Goal: Task Accomplishment & Management: Use online tool/utility

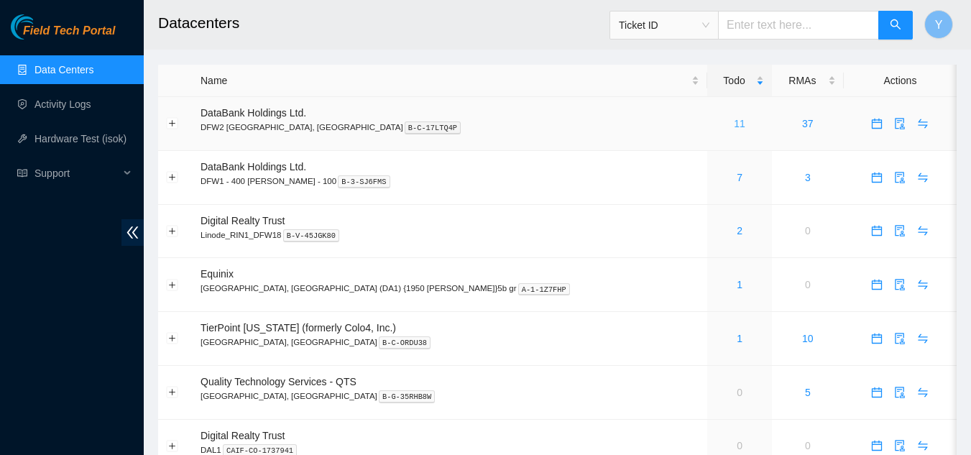
click at [734, 124] on link "11" at bounding box center [740, 124] width 12 height 12
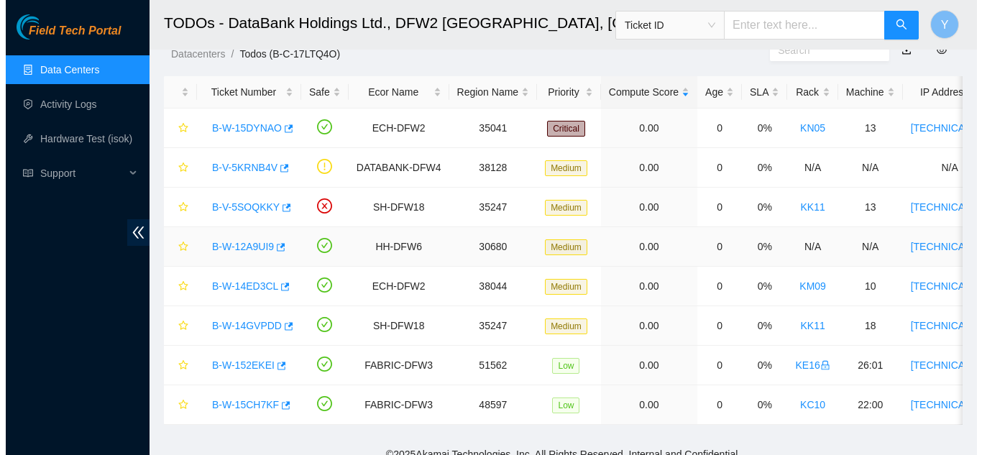
scroll to position [71, 0]
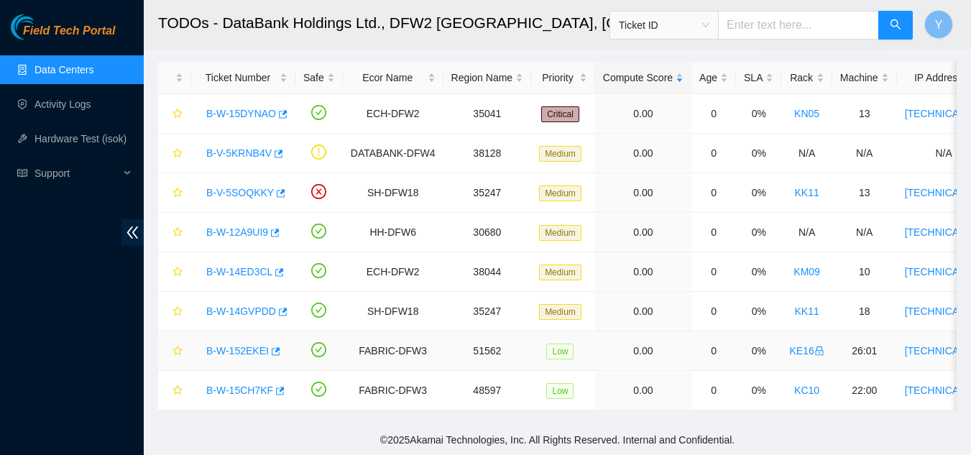
click at [242, 345] on link "B-W-152EKEI" at bounding box center [237, 351] width 63 height 12
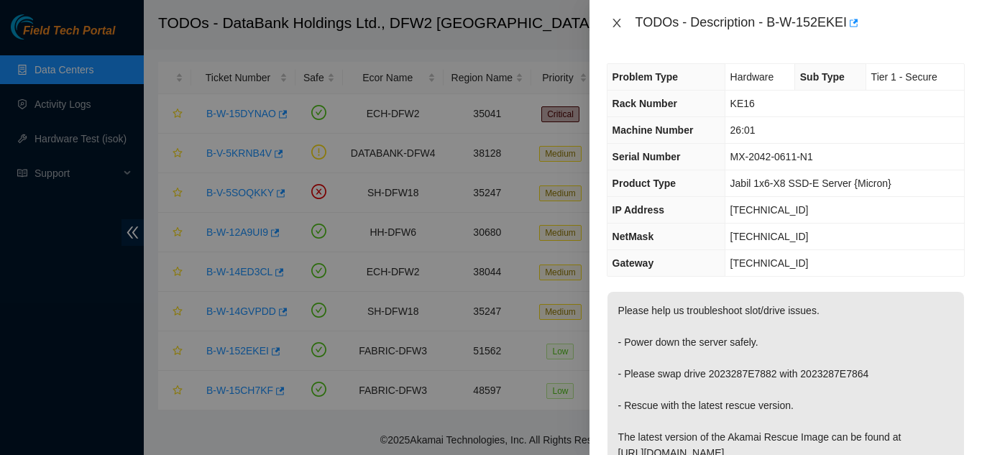
click at [611, 20] on icon "close" at bounding box center [617, 23] width 12 height 12
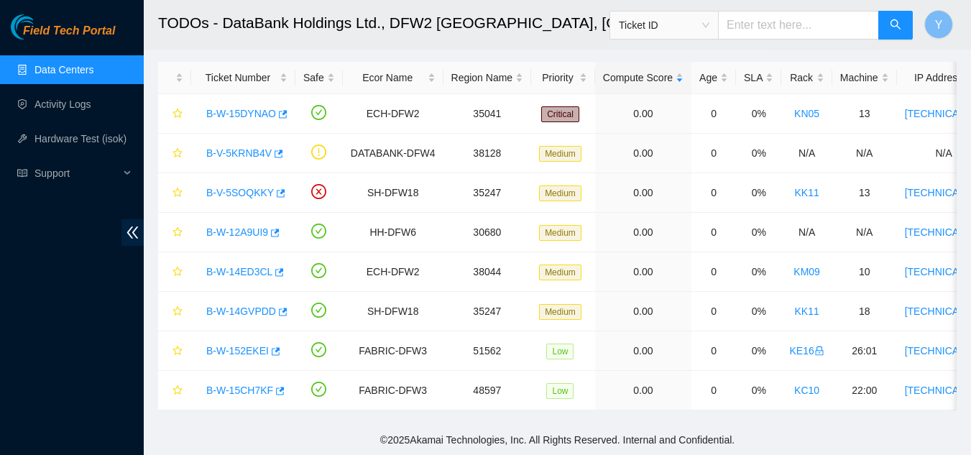
click at [88, 66] on link "Data Centers" at bounding box center [64, 70] width 59 height 12
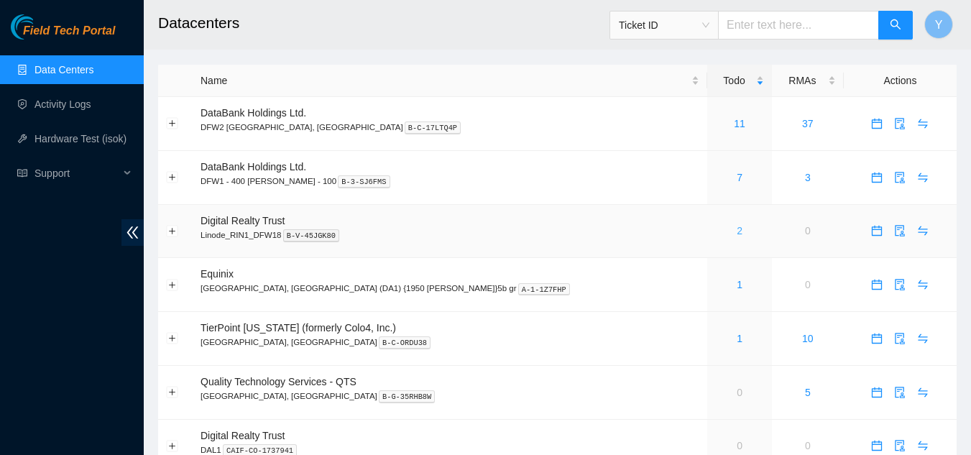
click at [737, 232] on link "2" at bounding box center [740, 231] width 6 height 12
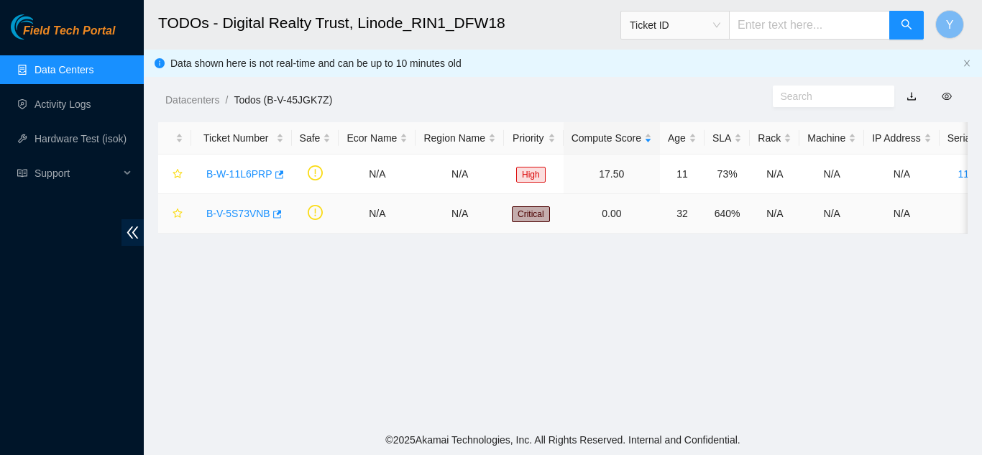
click at [239, 211] on link "B-V-5S73VNB" at bounding box center [238, 214] width 64 height 12
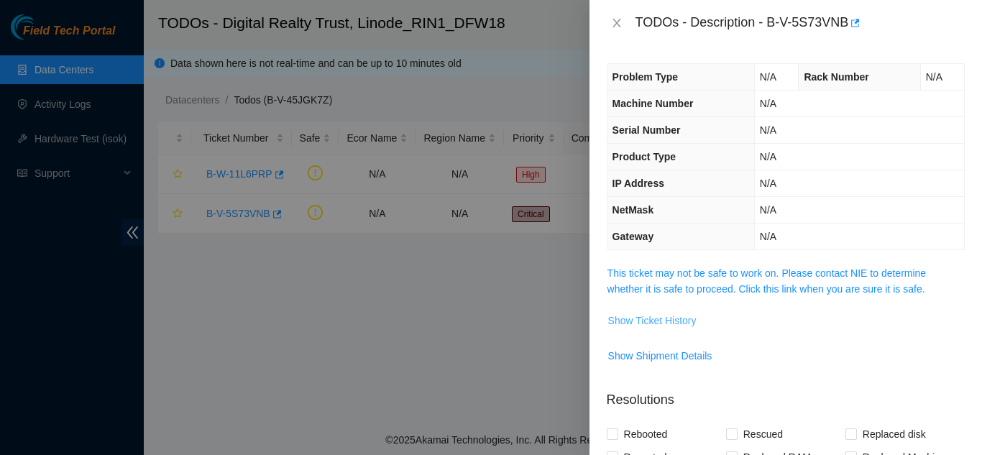
click at [667, 321] on span "Show Ticket History" at bounding box center [652, 321] width 88 height 16
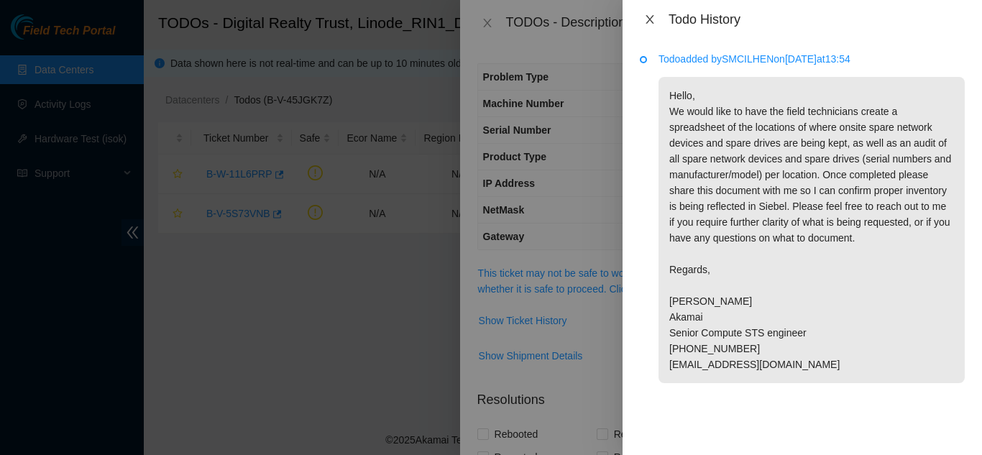
click at [651, 14] on button "Close" at bounding box center [650, 20] width 20 height 14
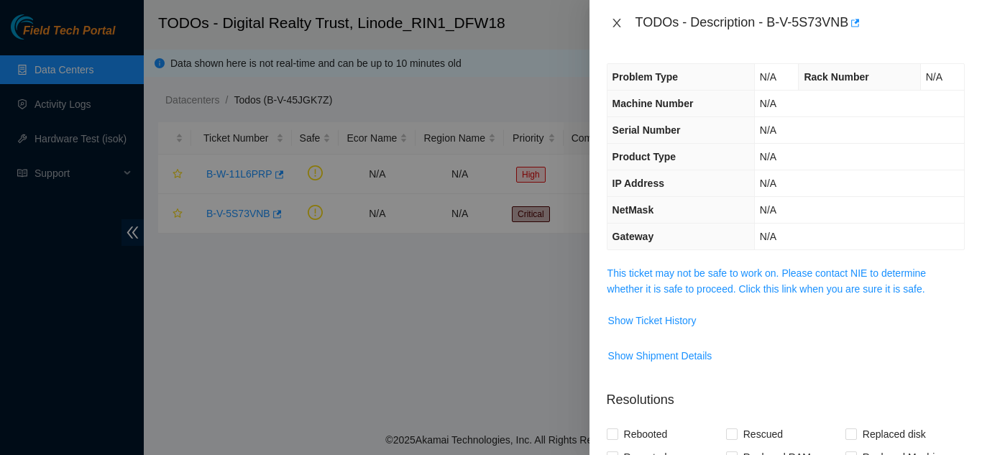
click at [618, 20] on icon "close" at bounding box center [617, 23] width 12 height 12
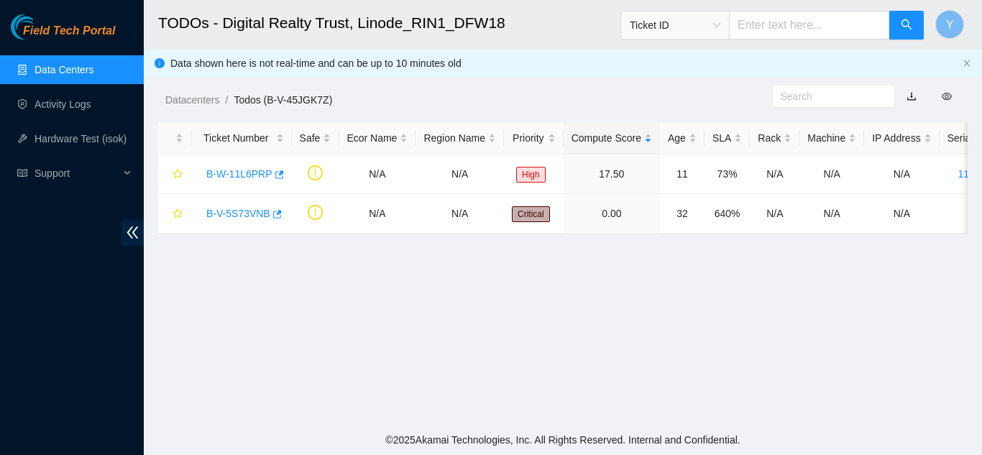
click at [72, 74] on link "Data Centers" at bounding box center [64, 70] width 59 height 12
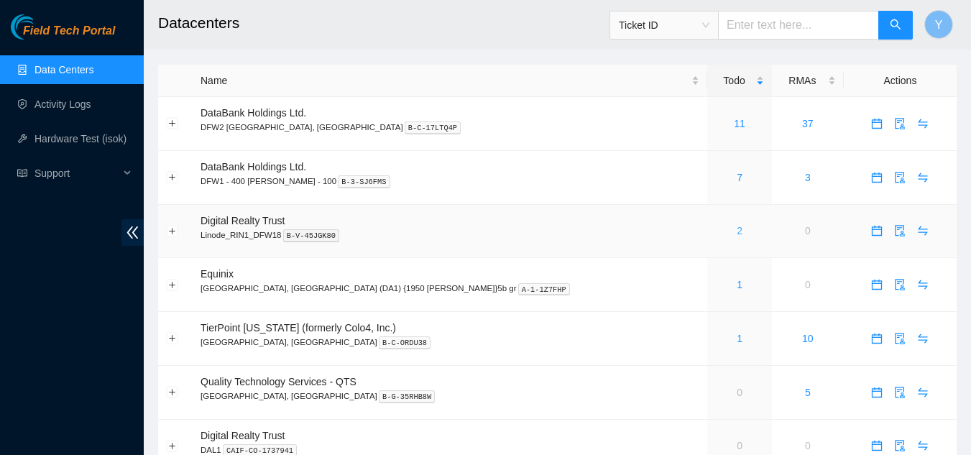
click at [737, 229] on link "2" at bounding box center [740, 231] width 6 height 12
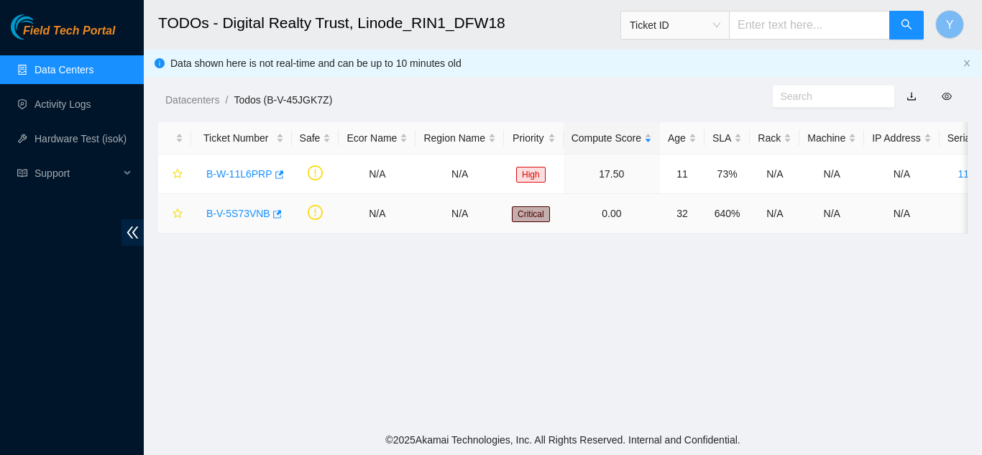
click at [225, 211] on link "B-V-5S73VNB" at bounding box center [238, 214] width 64 height 12
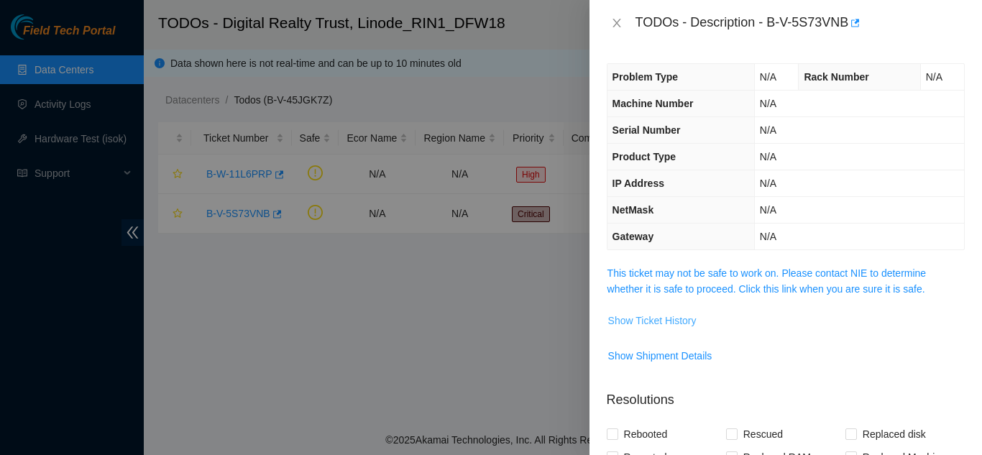
click at [644, 324] on span "Show Ticket History" at bounding box center [652, 321] width 88 height 16
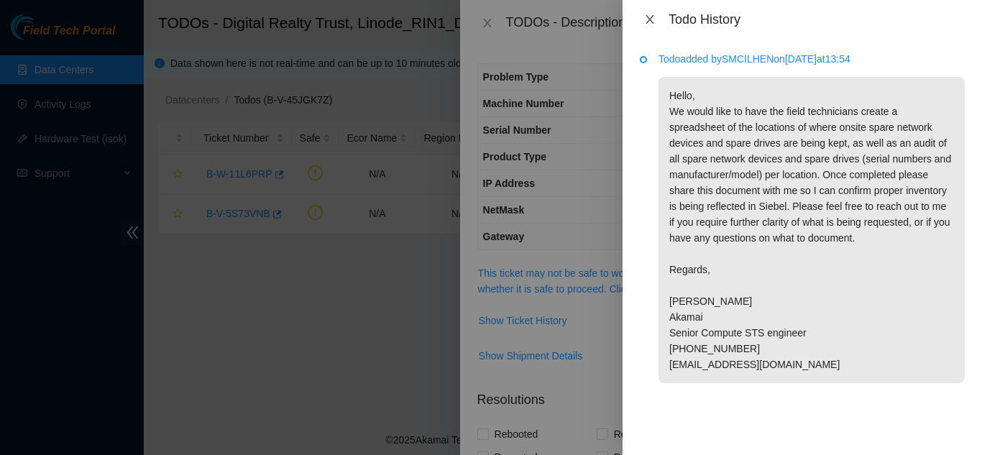
click at [650, 22] on icon "close" at bounding box center [650, 20] width 12 height 12
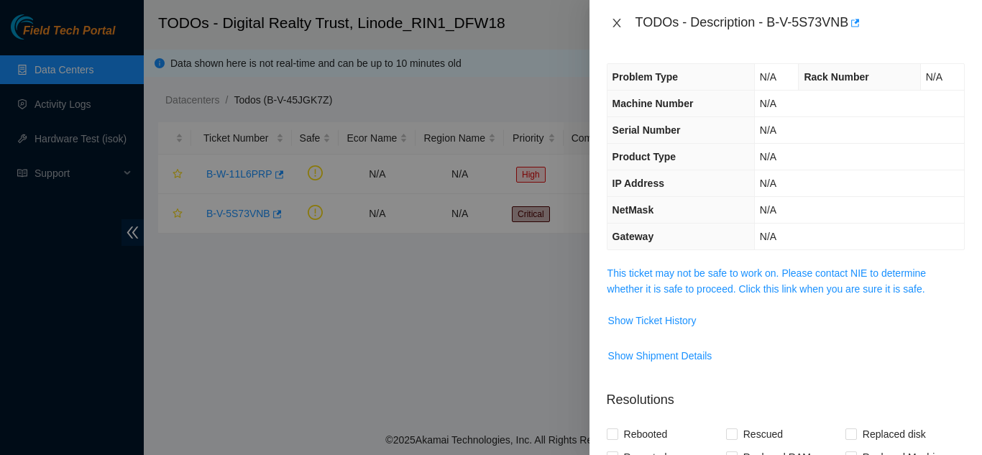
click at [616, 22] on icon "close" at bounding box center [617, 23] width 8 height 9
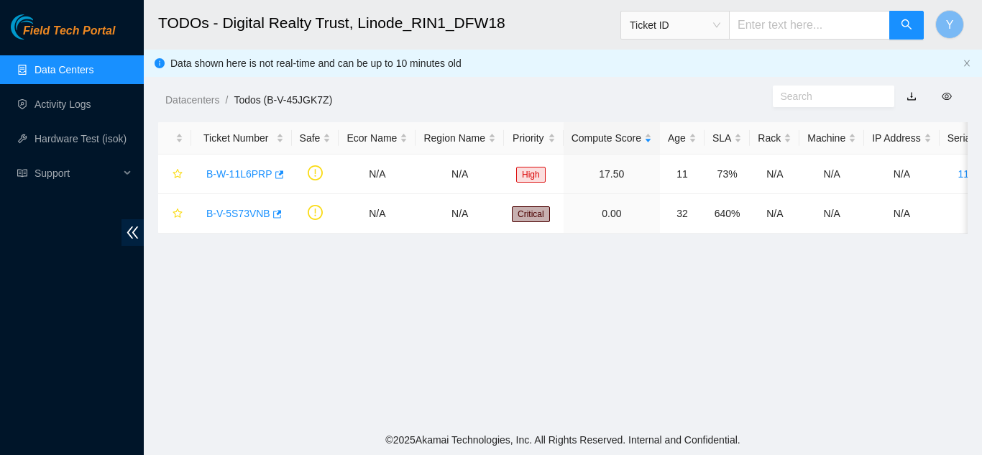
click at [57, 65] on link "Data Centers" at bounding box center [64, 70] width 59 height 12
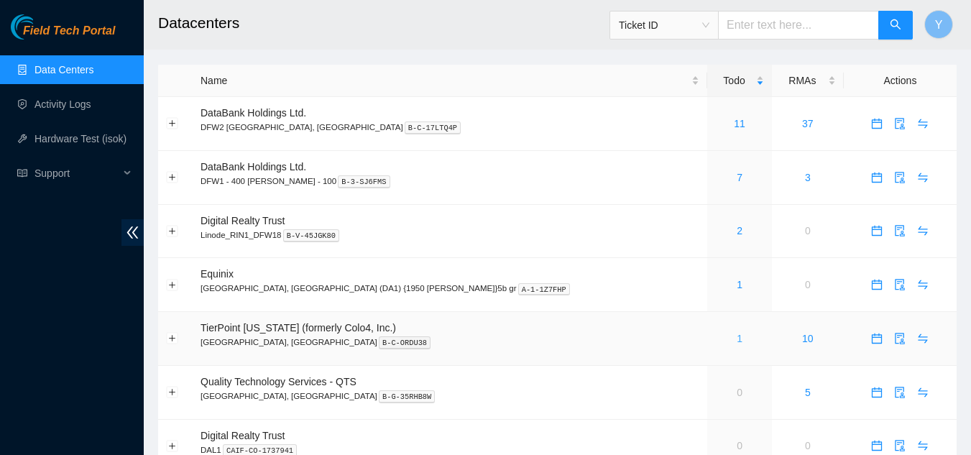
click at [737, 337] on link "1" at bounding box center [740, 339] width 6 height 12
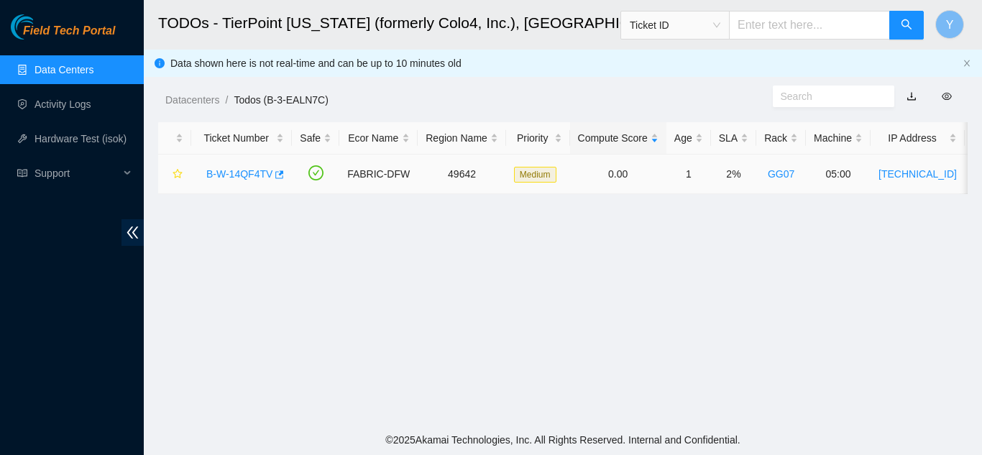
click at [252, 173] on link "B-W-14QF4TV" at bounding box center [239, 174] width 66 height 12
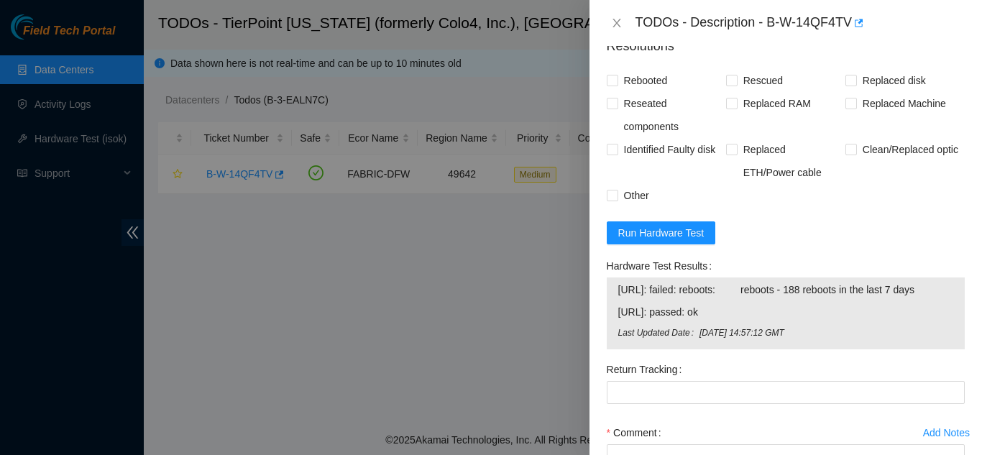
scroll to position [830, 0]
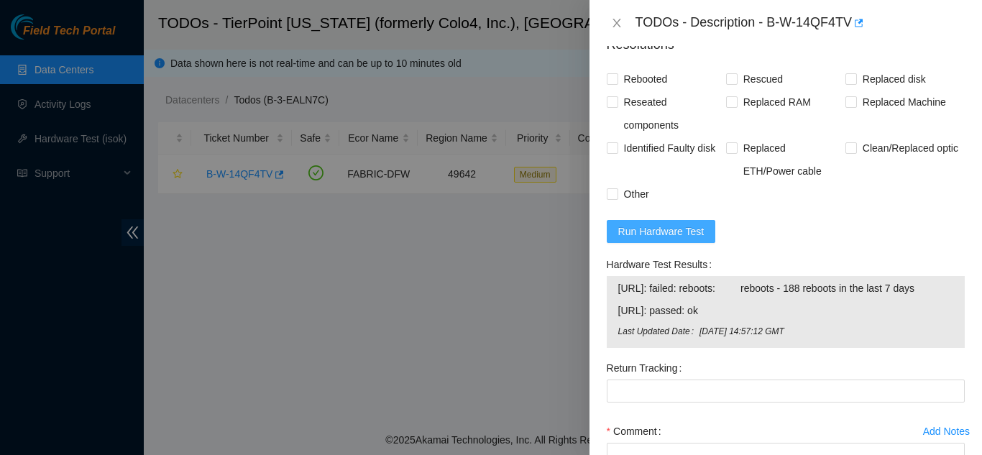
click at [666, 229] on span "Run Hardware Test" at bounding box center [661, 232] width 86 height 16
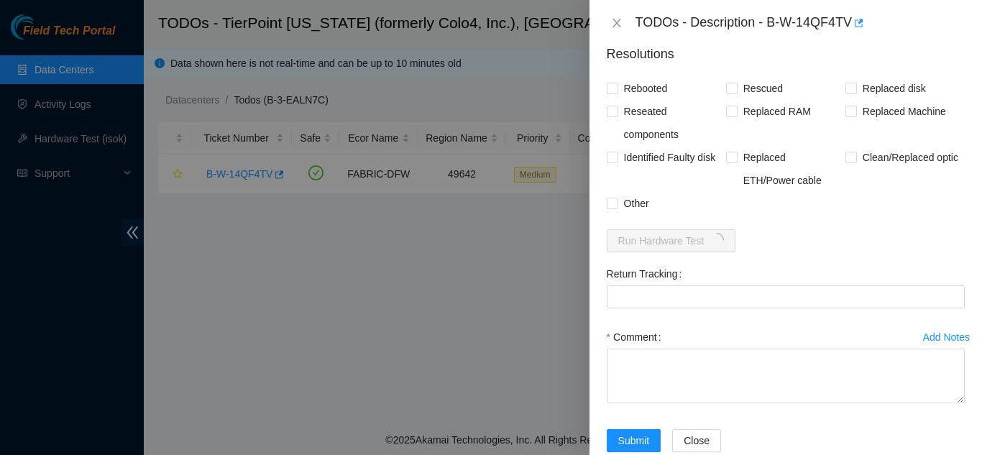
scroll to position [852, 0]
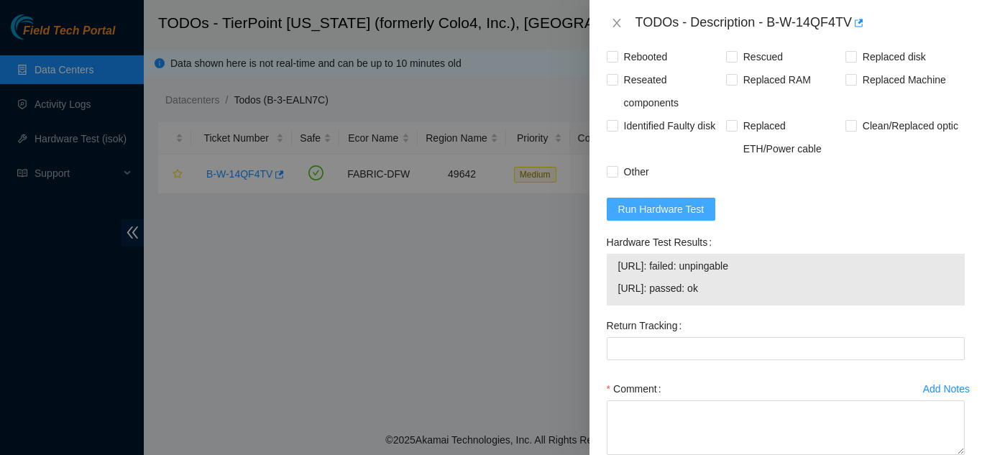
click at [668, 215] on span "Run Hardware Test" at bounding box center [661, 209] width 86 height 16
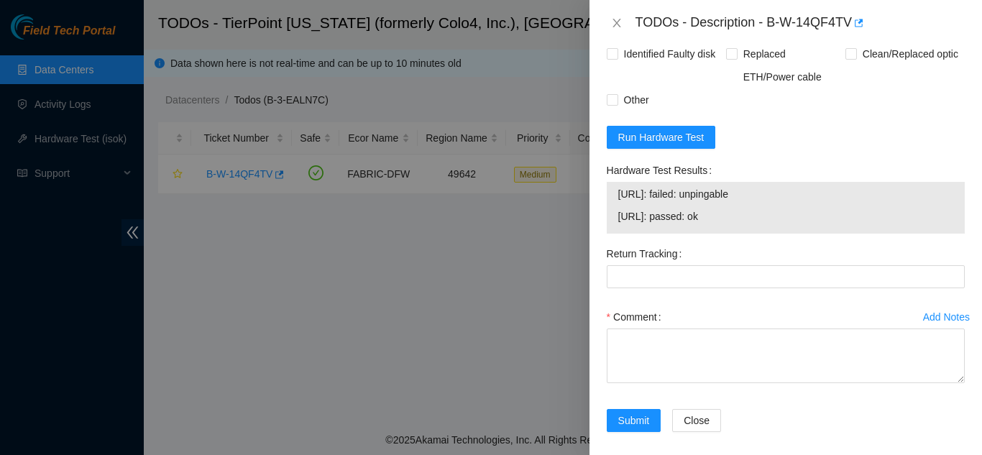
scroll to position [936, 0]
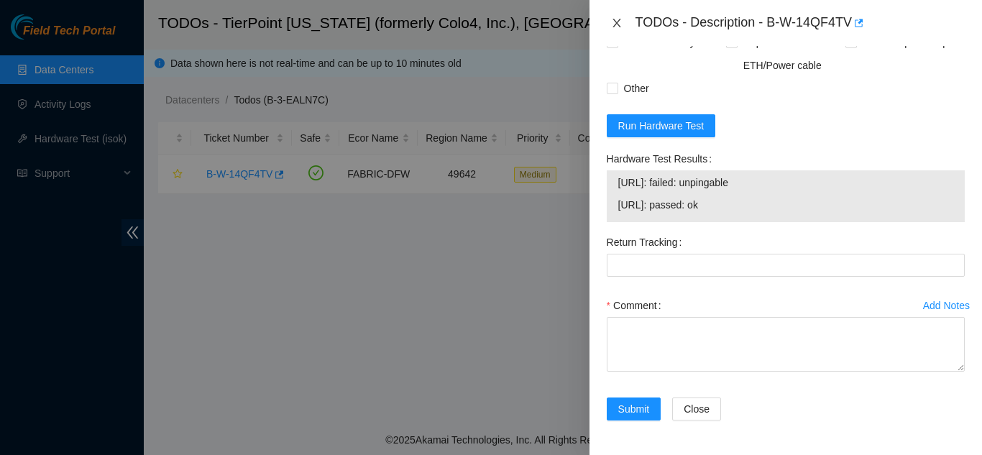
click at [614, 22] on icon "close" at bounding box center [617, 23] width 12 height 12
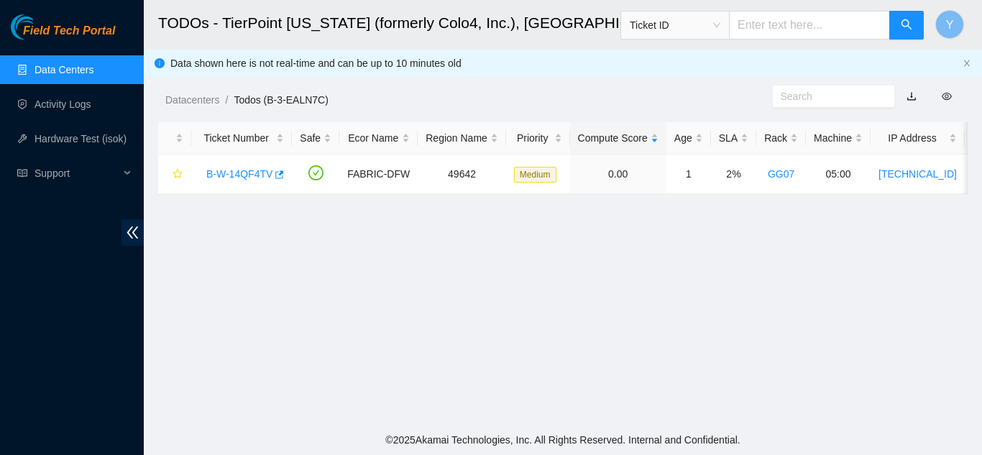
scroll to position [441, 0]
click at [93, 68] on link "Data Centers" at bounding box center [64, 70] width 59 height 12
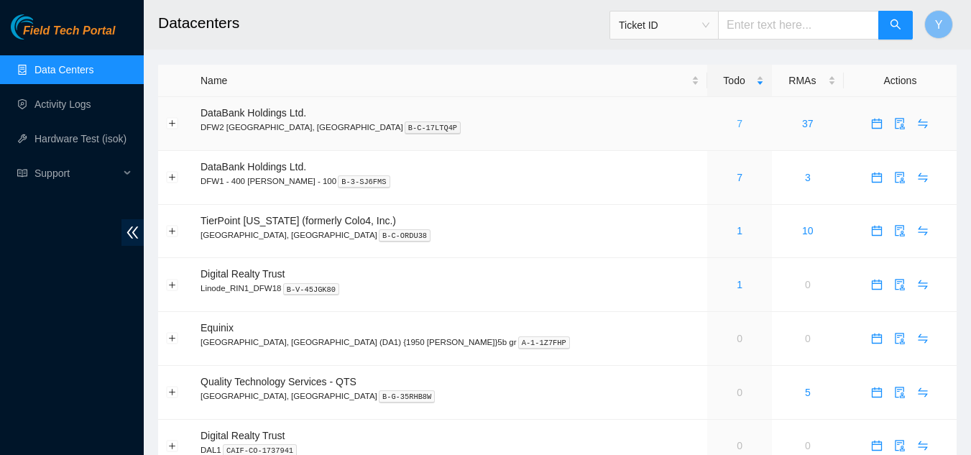
click at [737, 129] on link "7" at bounding box center [740, 124] width 6 height 12
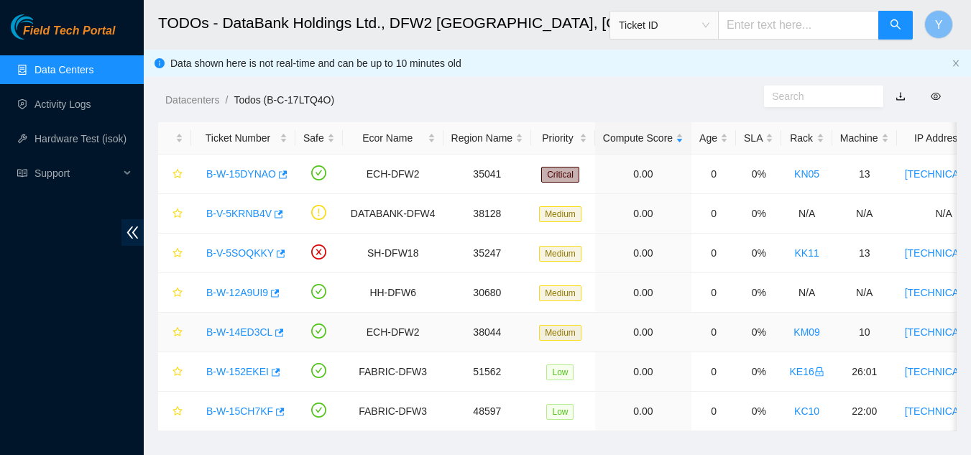
click at [251, 331] on link "B-W-14ED3CL" at bounding box center [239, 332] width 66 height 12
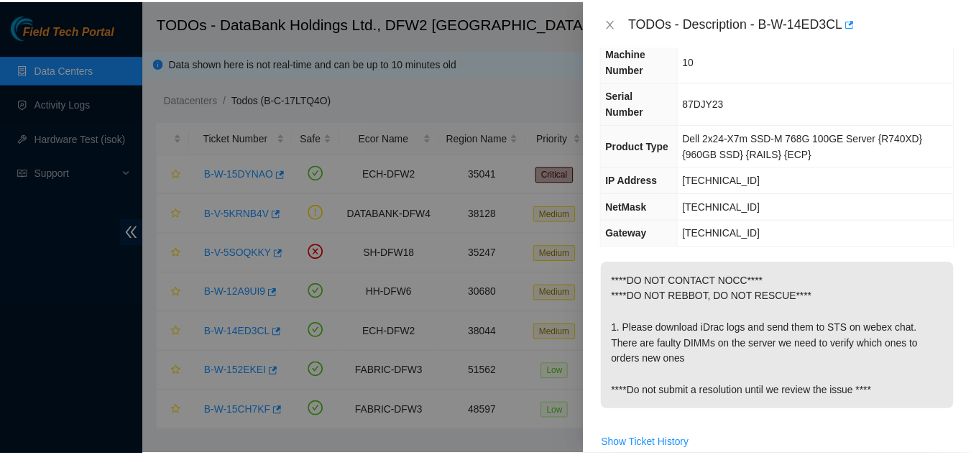
scroll to position [72, 0]
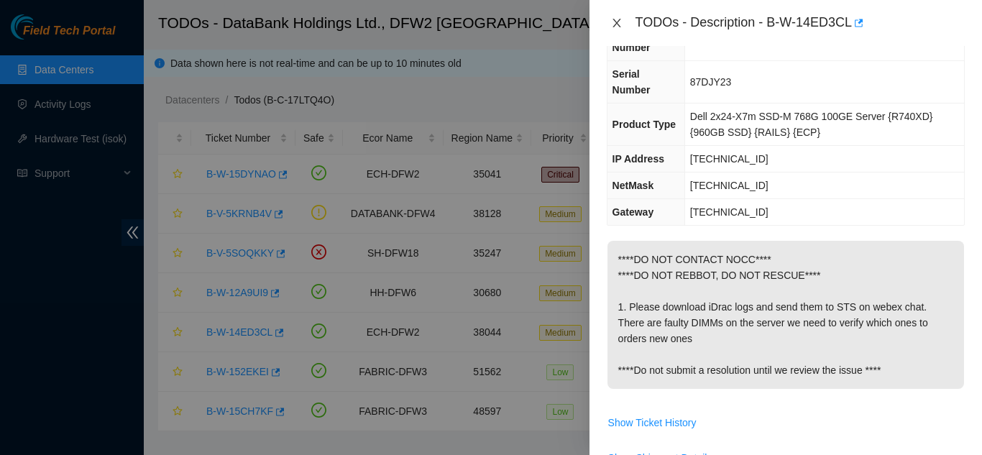
click at [618, 22] on icon "close" at bounding box center [617, 23] width 12 height 12
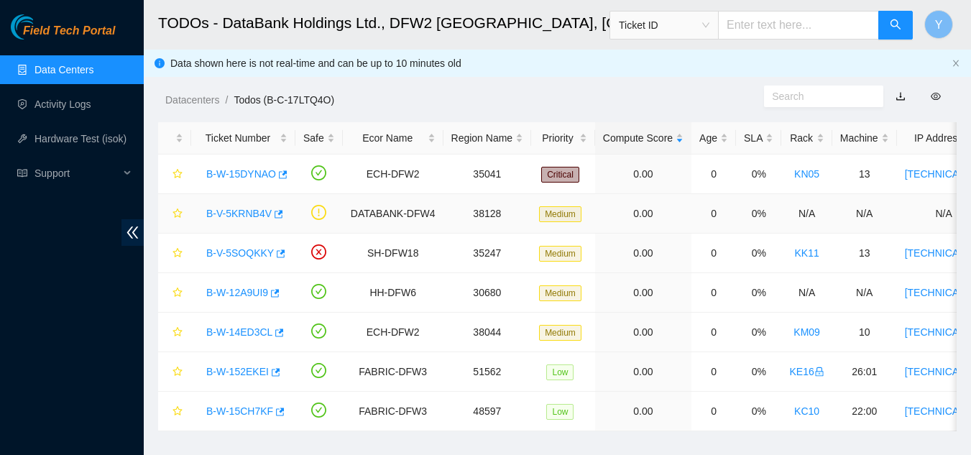
scroll to position [88, 0]
